Goal: Information Seeking & Learning: Find specific fact

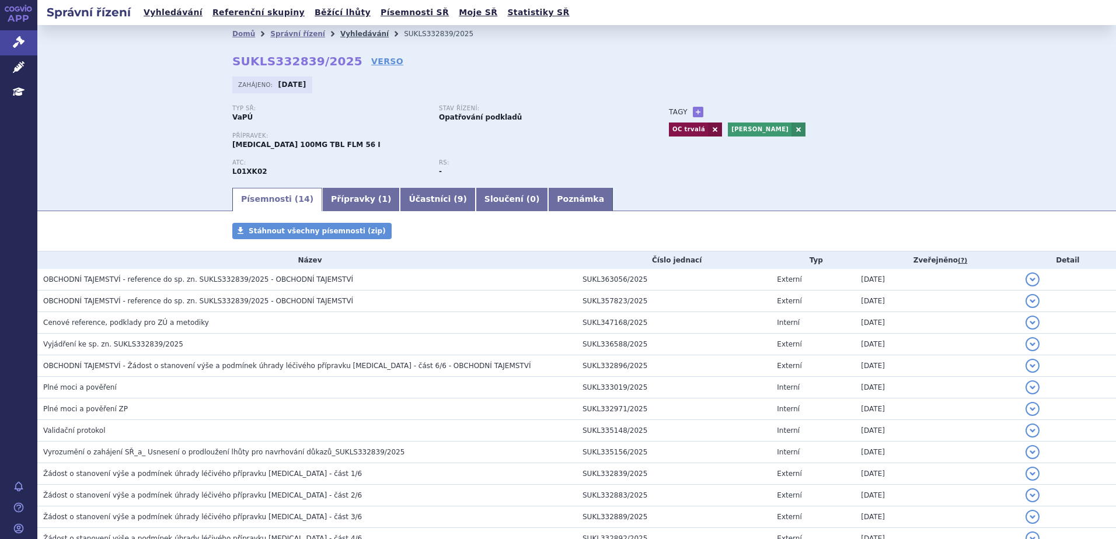
drag, startPoint x: 0, startPoint y: 0, endPoint x: 333, endPoint y: 37, distance: 334.7
click at [340, 37] on link "Vyhledávání" at bounding box center [364, 34] width 48 height 8
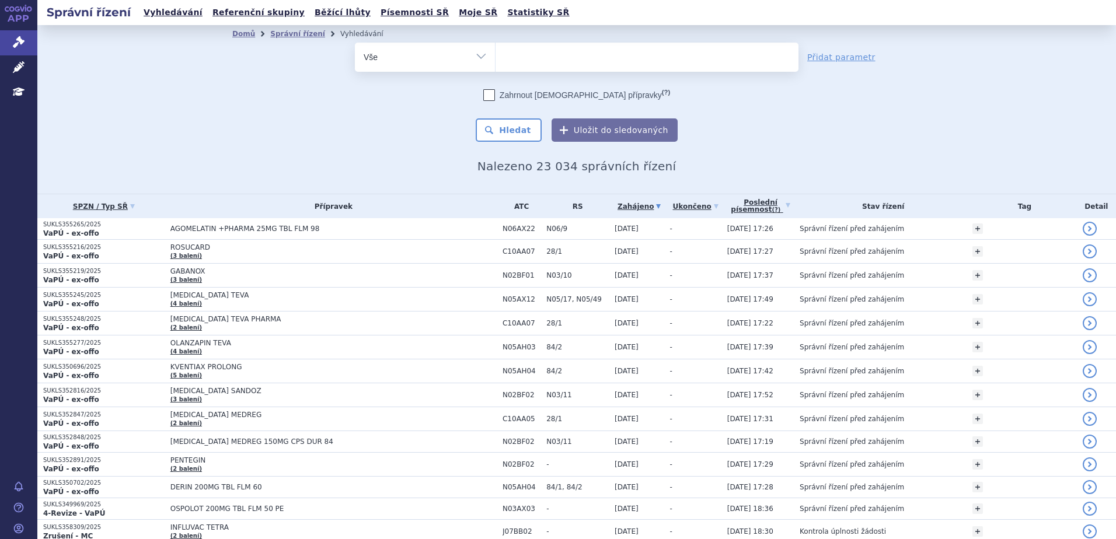
type input "SUKLS337168/2024"
select select "SUKLS337168/2024"
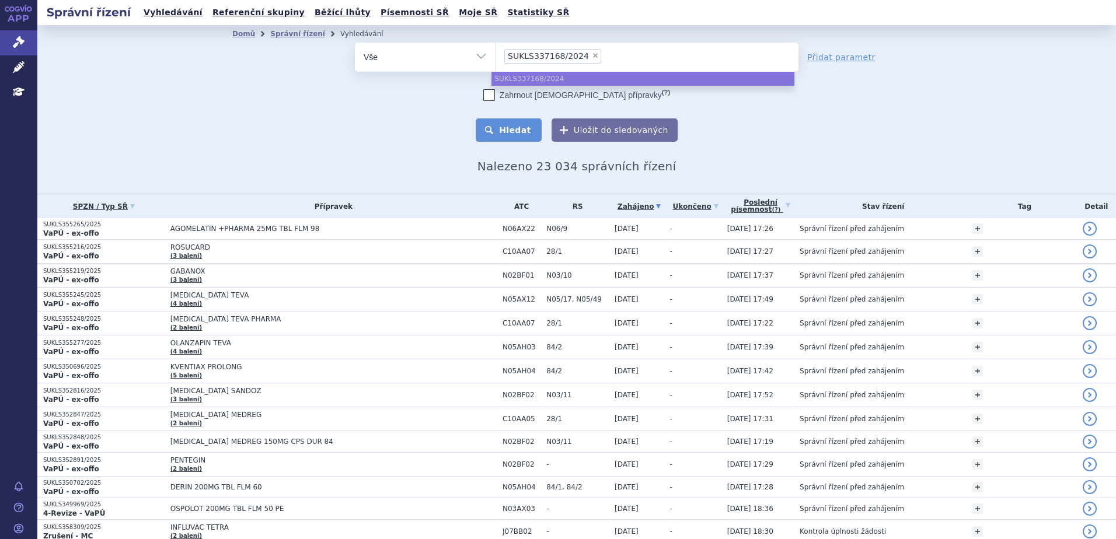
click at [510, 119] on button "Hledat" at bounding box center [509, 129] width 66 height 23
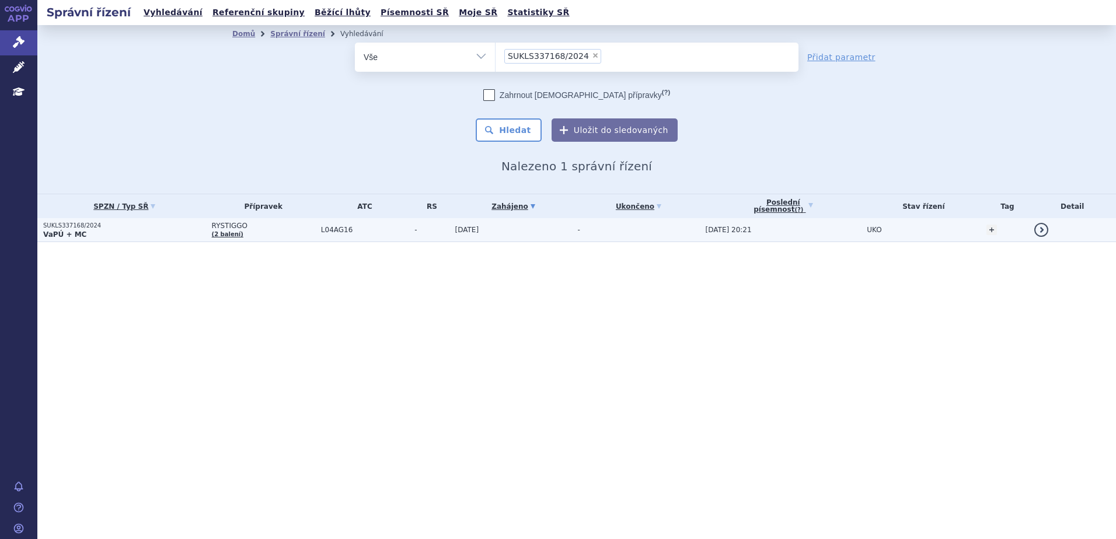
click at [394, 228] on span "L04AG16" at bounding box center [365, 230] width 88 height 8
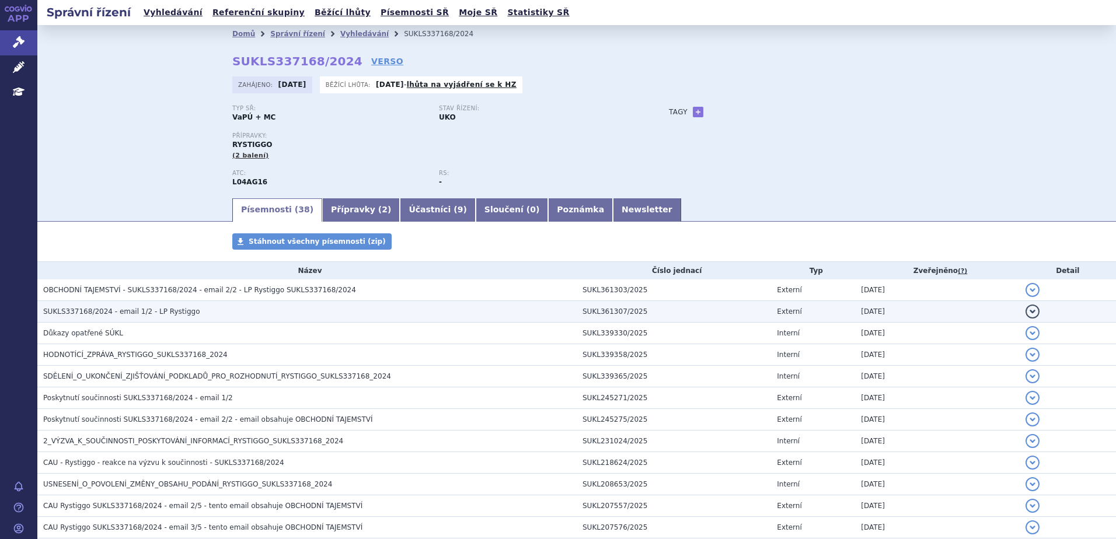
click at [259, 320] on td "SUKLS337168/2024 - email 1/2 - LP Rystiggo" at bounding box center [306, 312] width 539 height 22
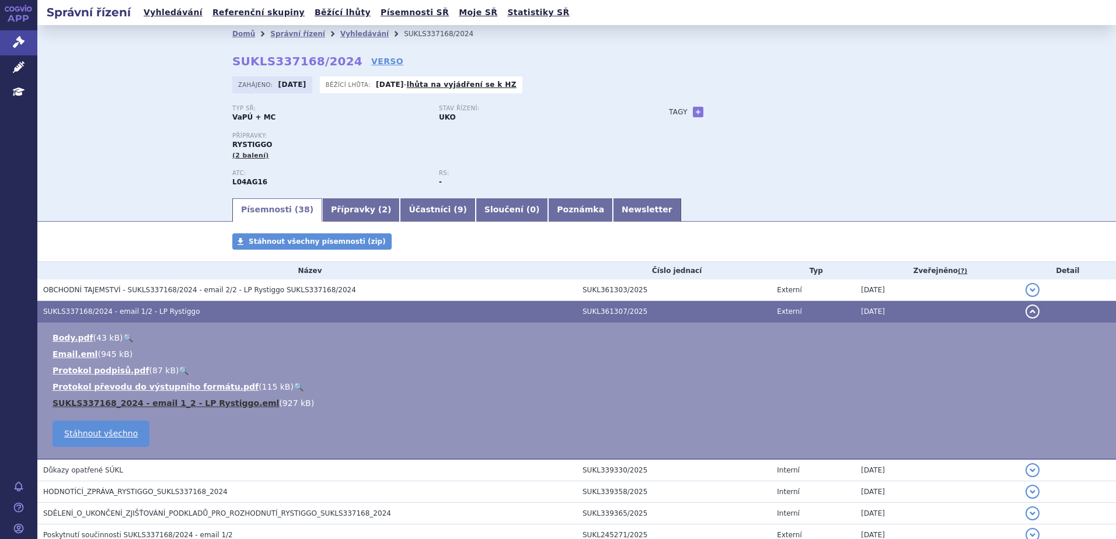
click at [211, 406] on link "SUKLS337168_2024 - email 1_2 - LP Rystiggo.eml" at bounding box center [166, 403] width 226 height 9
click at [251, 317] on h3 "SUKLS337168/2024 - email 1/2 - LP Rystiggo" at bounding box center [309, 312] width 533 height 12
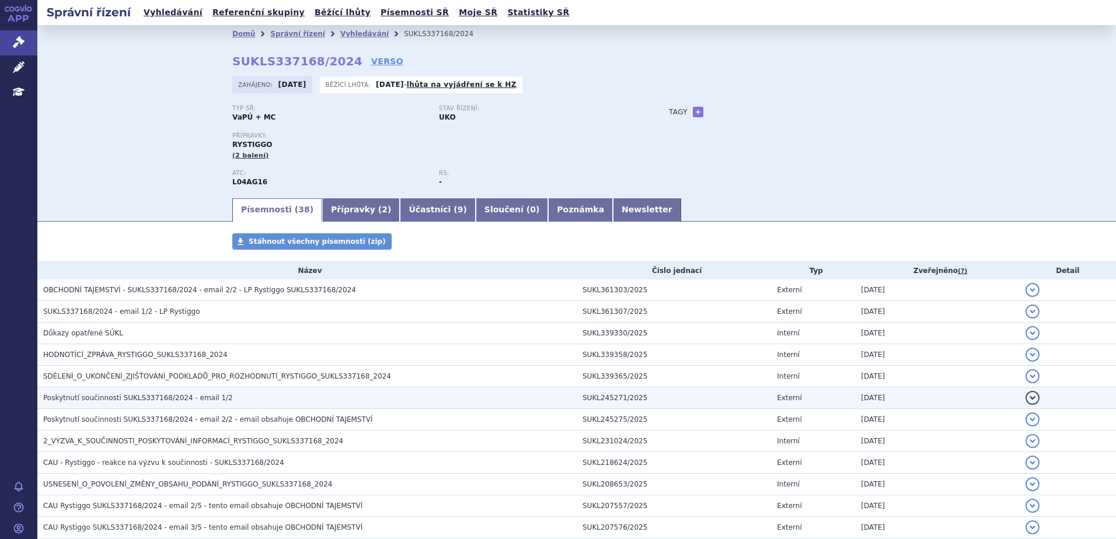
click at [247, 402] on h3 "Poskytnutí součinnosti SUKLS337168/2024 - email 1/2" at bounding box center [309, 398] width 533 height 12
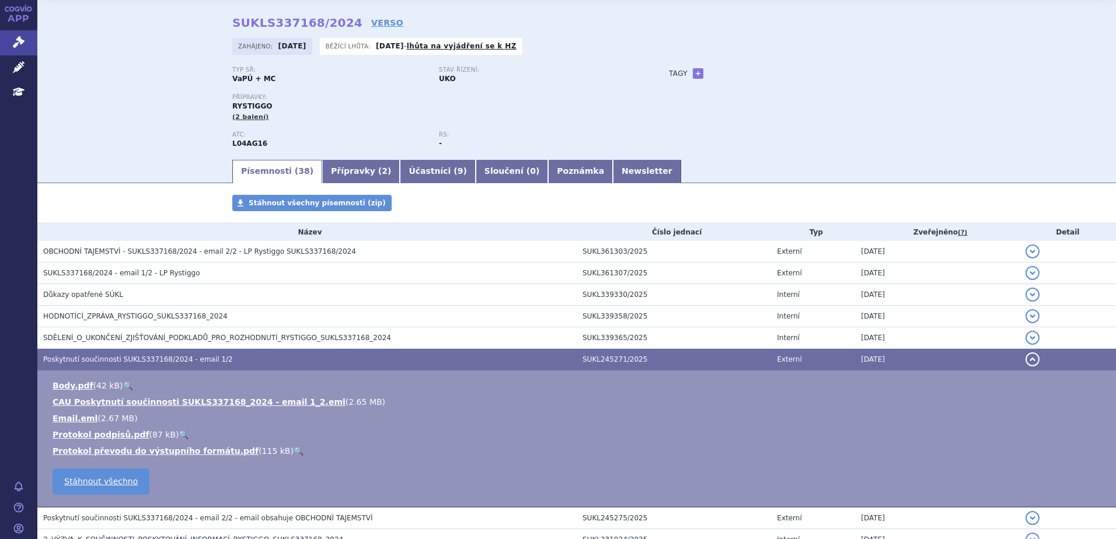
scroll to position [58, 0]
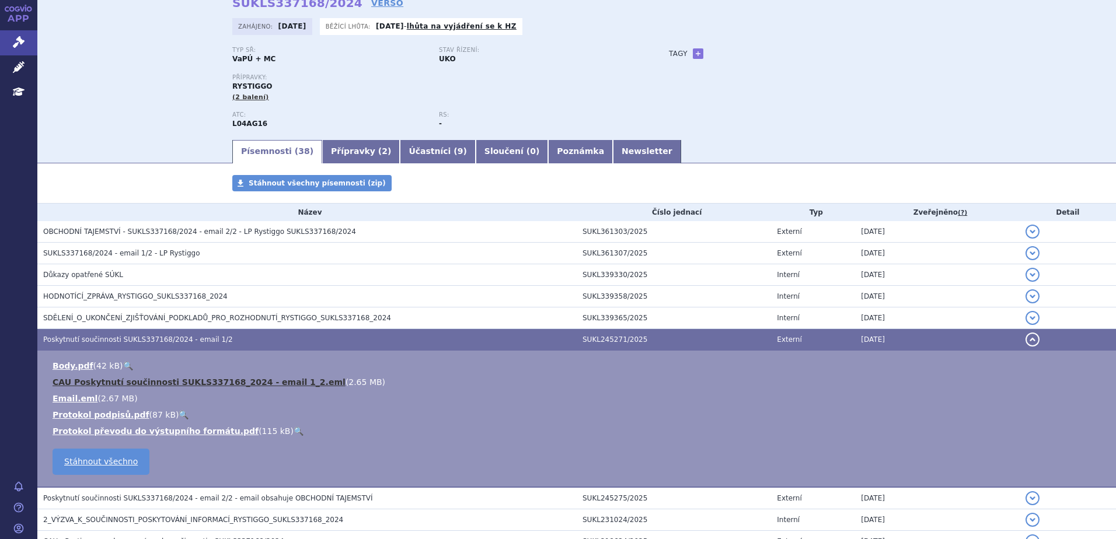
click at [234, 387] on link "CAU Poskytnutí součinnosti SUKLS337168_2024 - email 1_2.eml" at bounding box center [199, 382] width 293 height 9
